Goal: Transaction & Acquisition: Purchase product/service

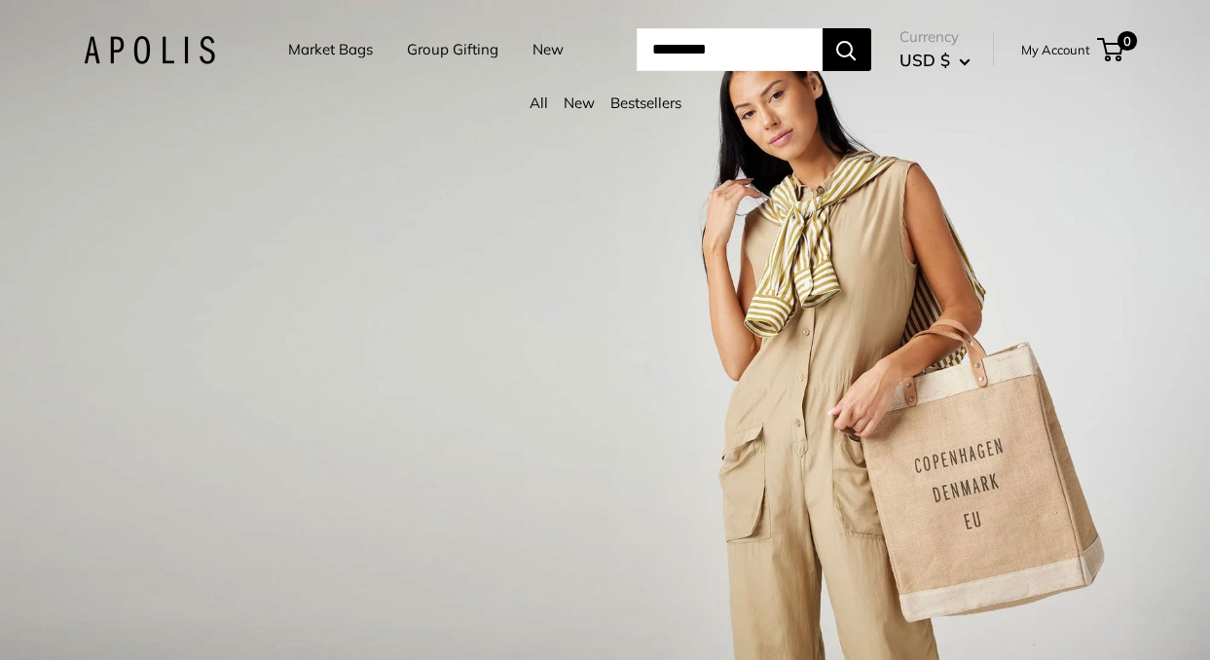
click at [412, 50] on link "Group Gifting" at bounding box center [453, 49] width 92 height 27
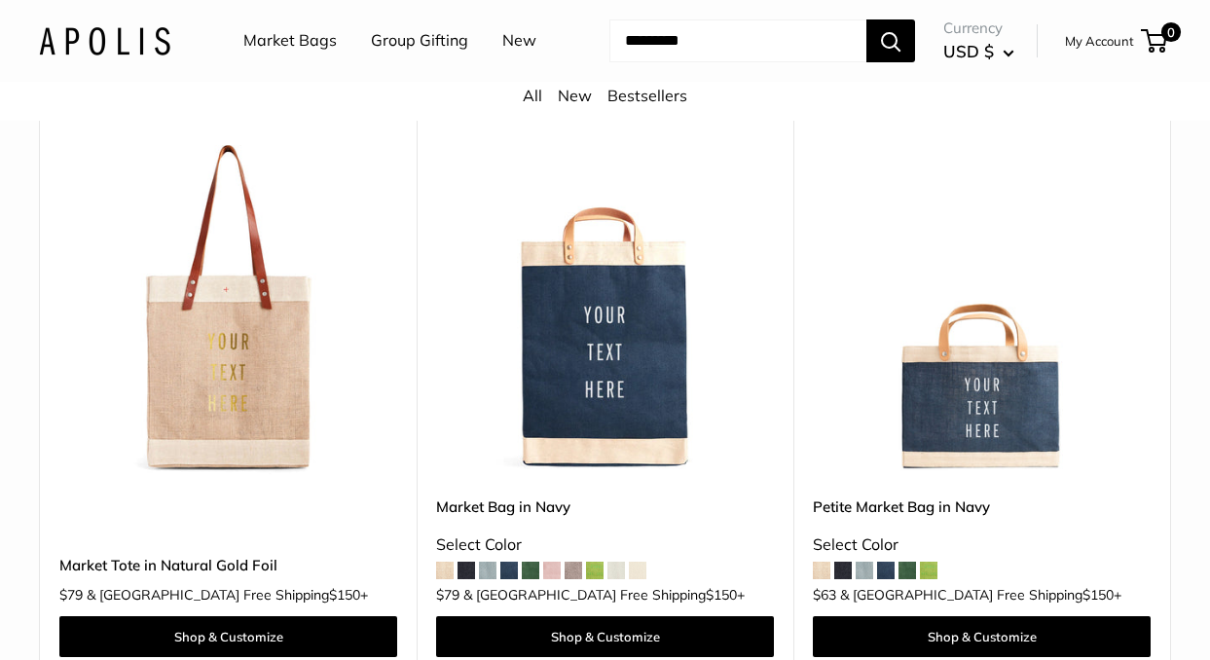
scroll to position [1707, 0]
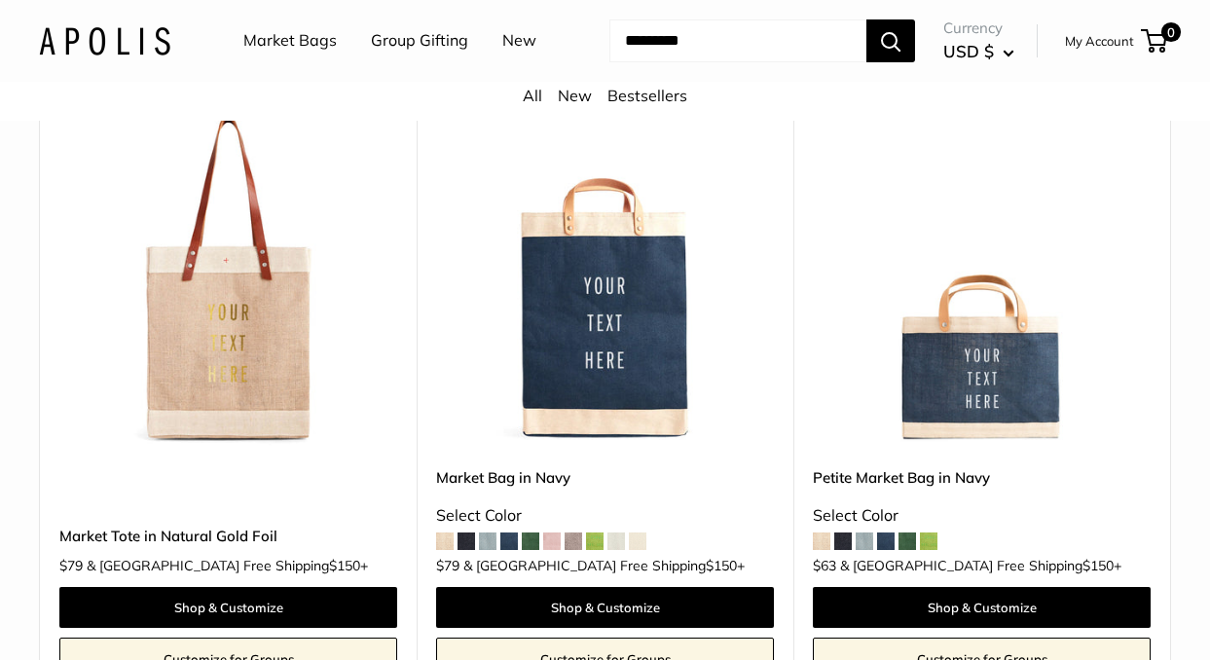
click at [466, 536] on span at bounding box center [467, 541] width 18 height 18
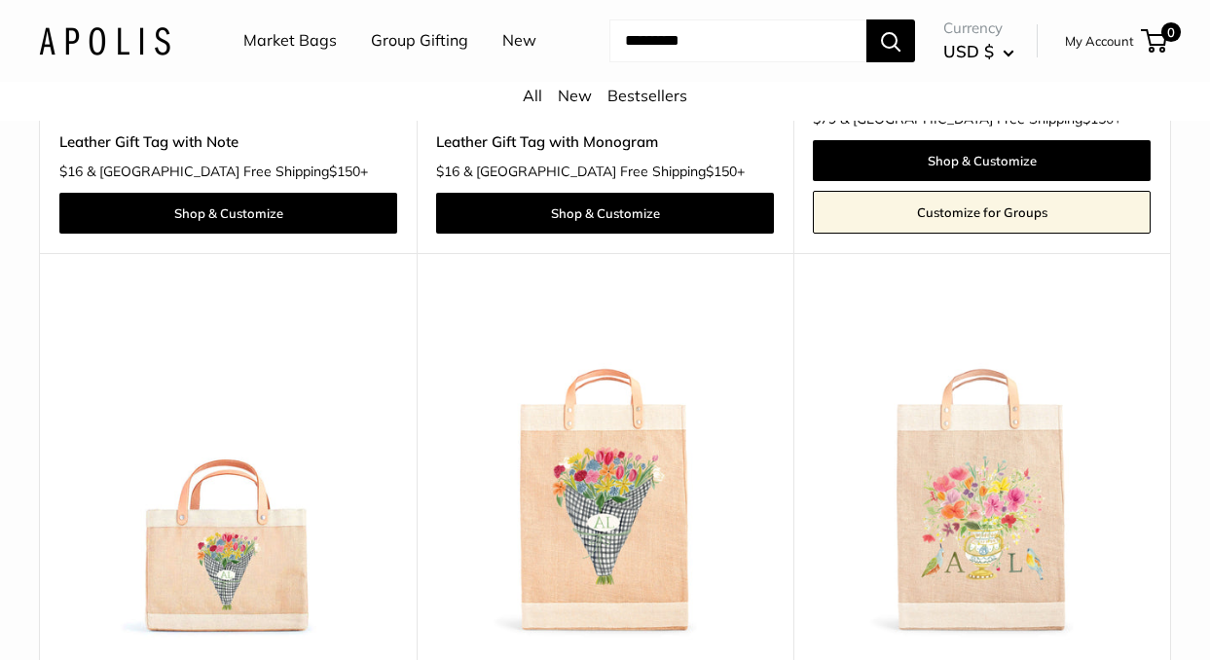
scroll to position [4873, 0]
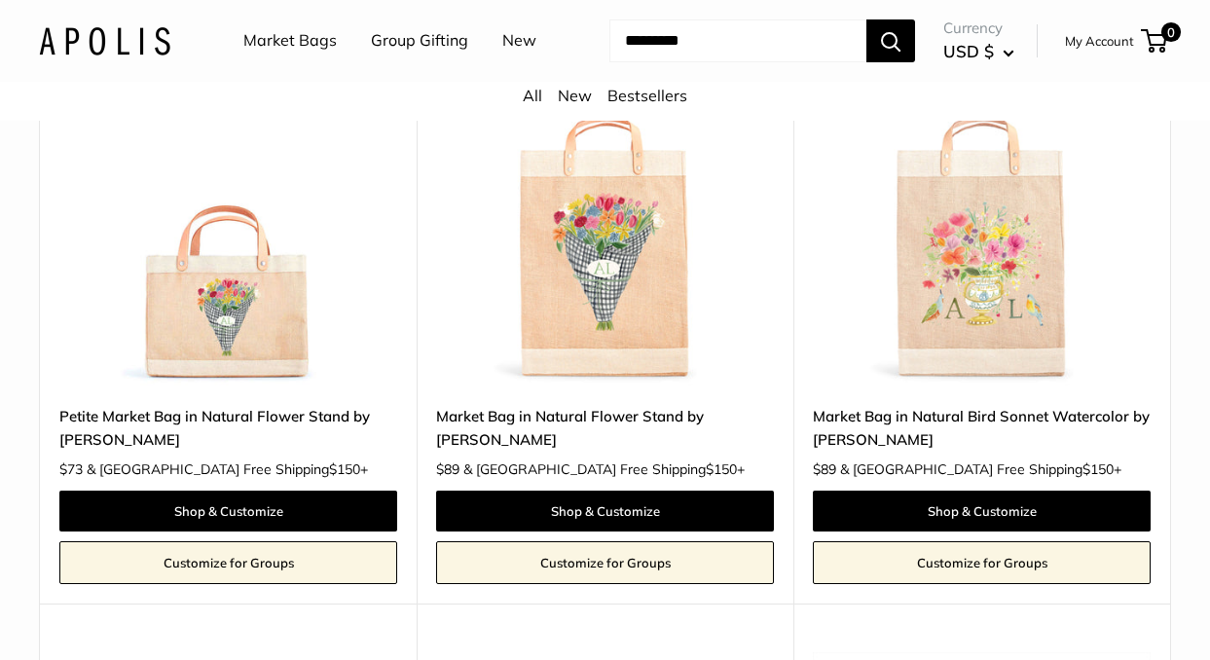
click at [430, 37] on link "Group Gifting" at bounding box center [419, 40] width 97 height 29
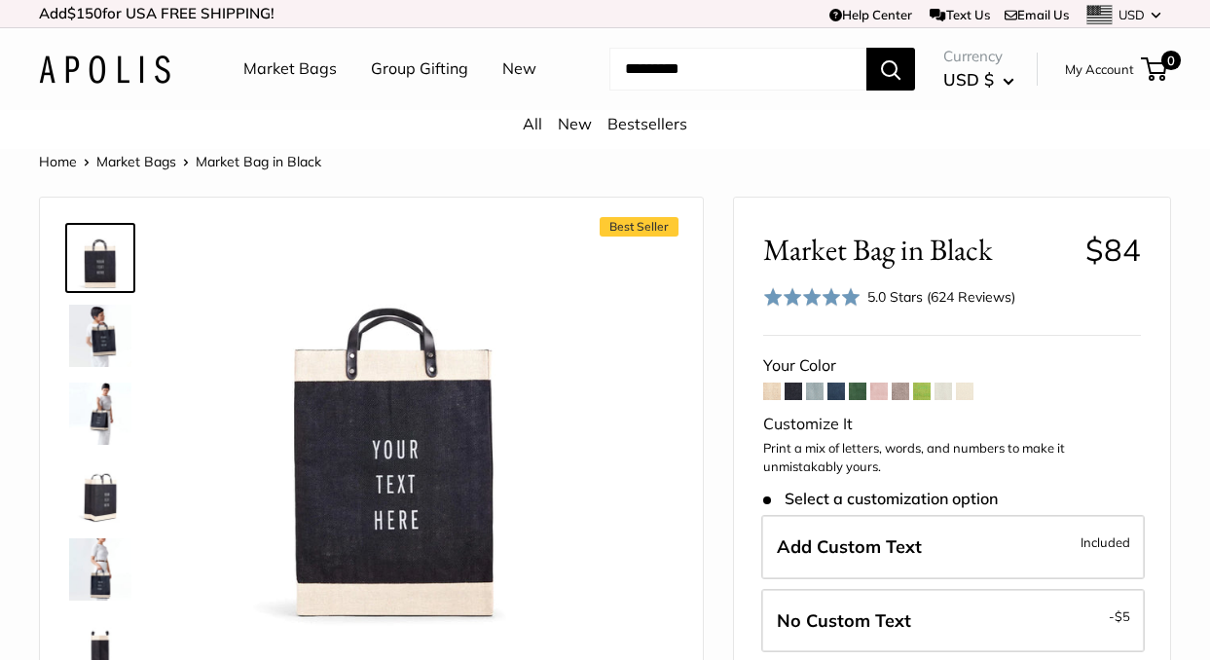
click at [788, 388] on span at bounding box center [794, 392] width 18 height 18
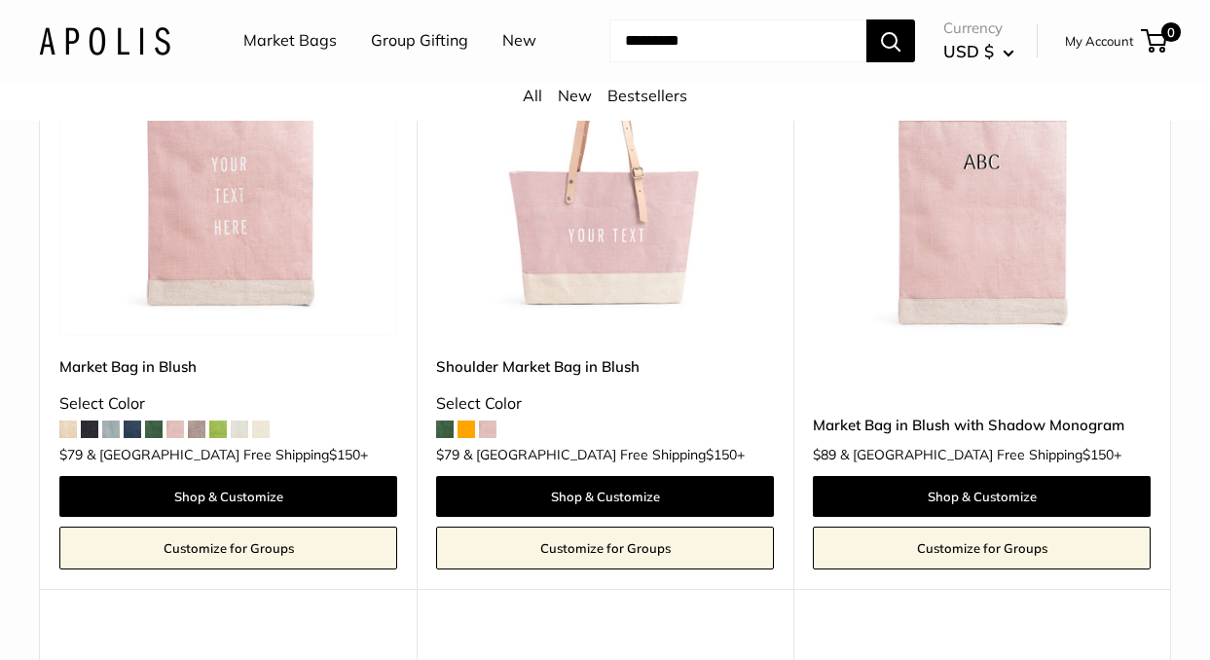
scroll to position [576, 0]
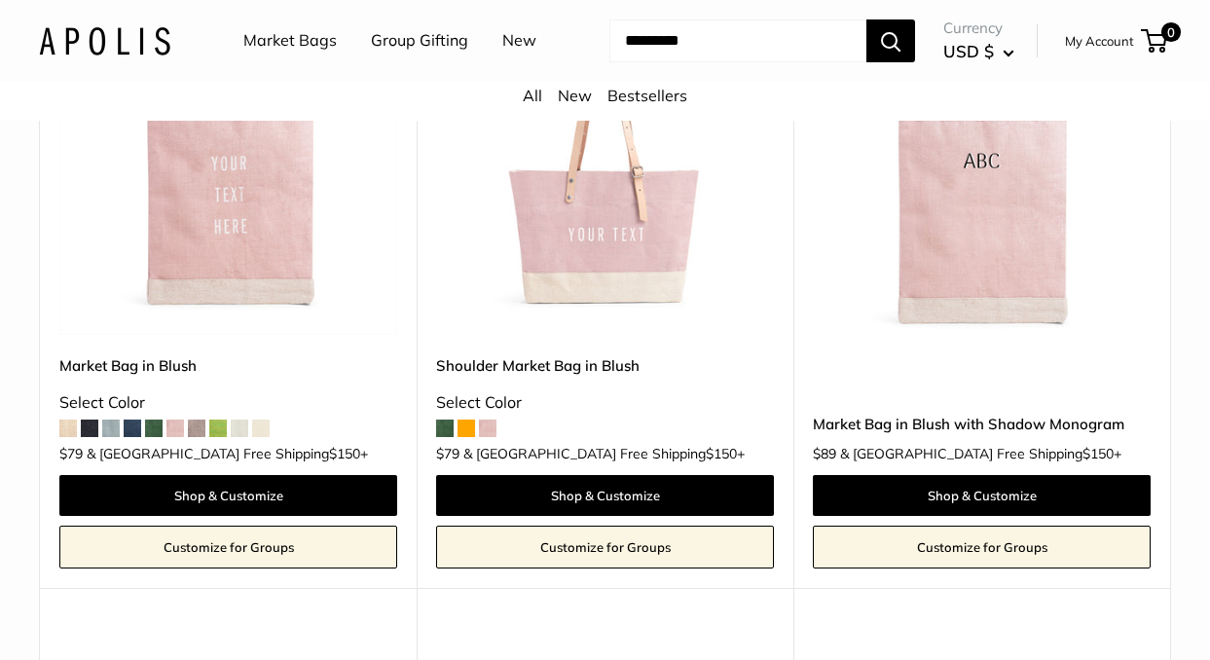
click at [407, 39] on link "Group Gifting" at bounding box center [419, 40] width 97 height 29
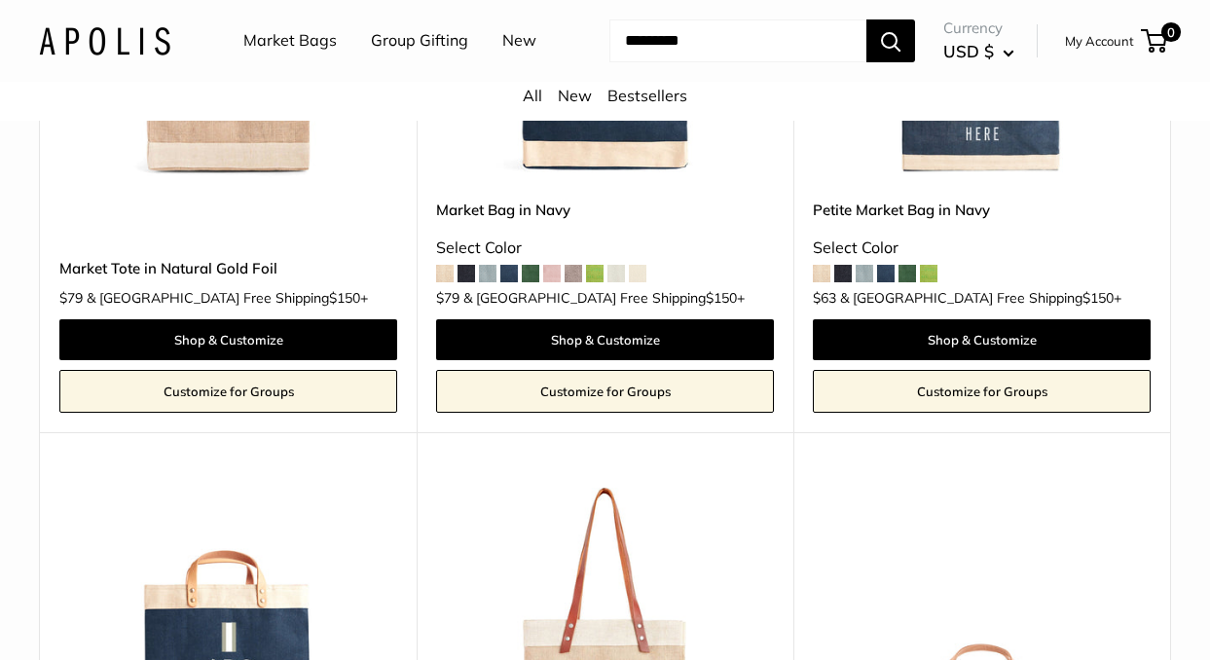
scroll to position [2365, 0]
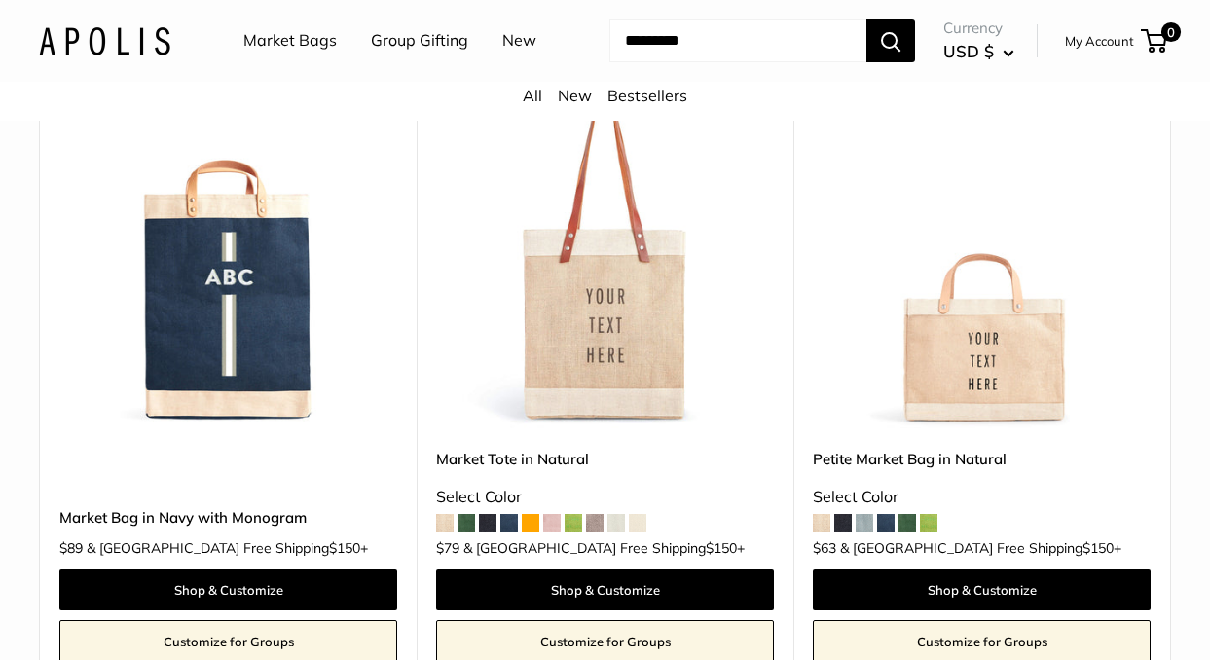
click at [0, 0] on img at bounding box center [0, 0] width 0 height 0
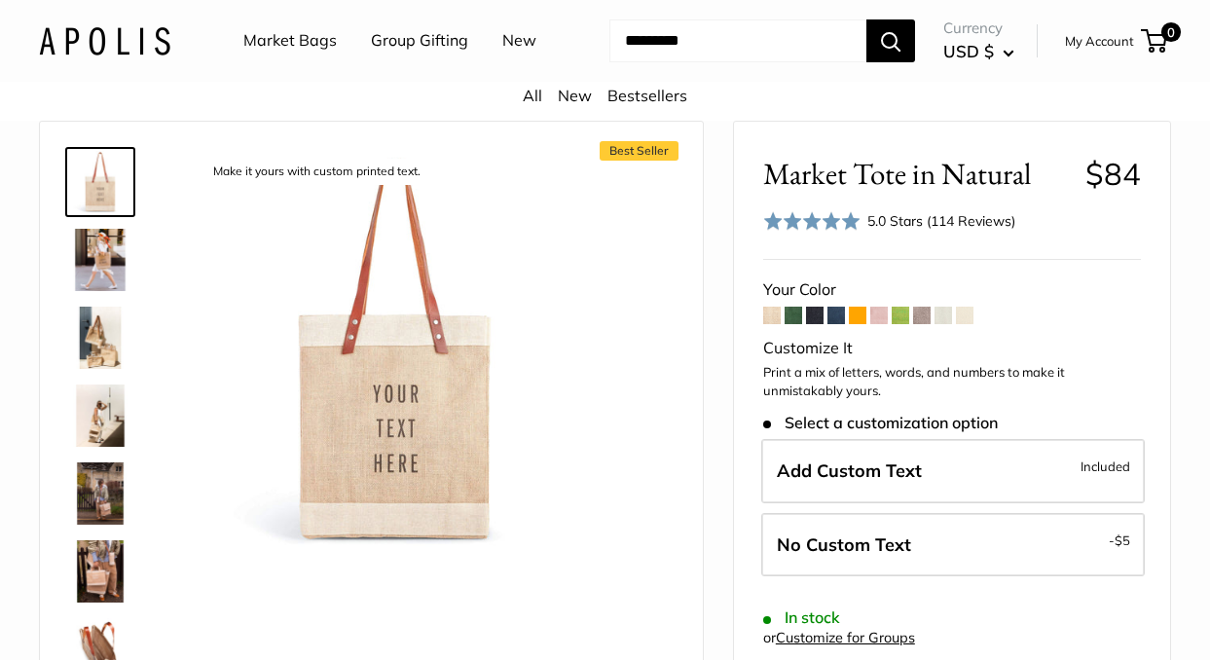
scroll to position [78, 0]
